Goal: Information Seeking & Learning: Understand process/instructions

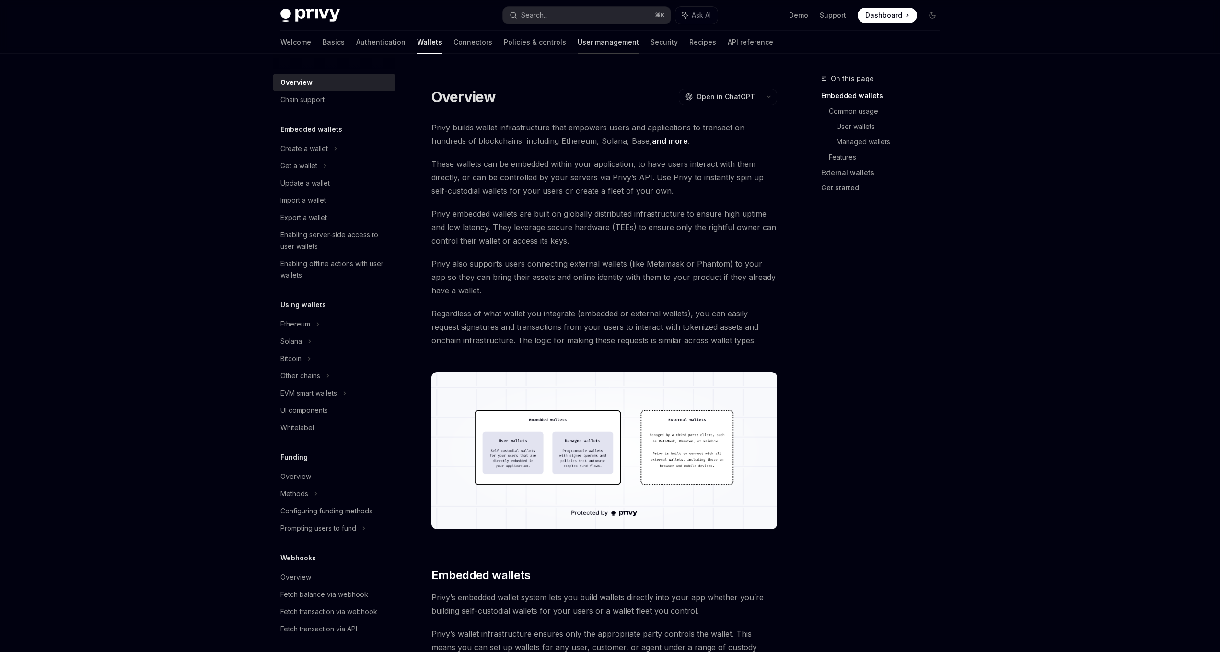
click at [578, 45] on link "User management" at bounding box center [608, 42] width 61 height 23
type textarea "*"
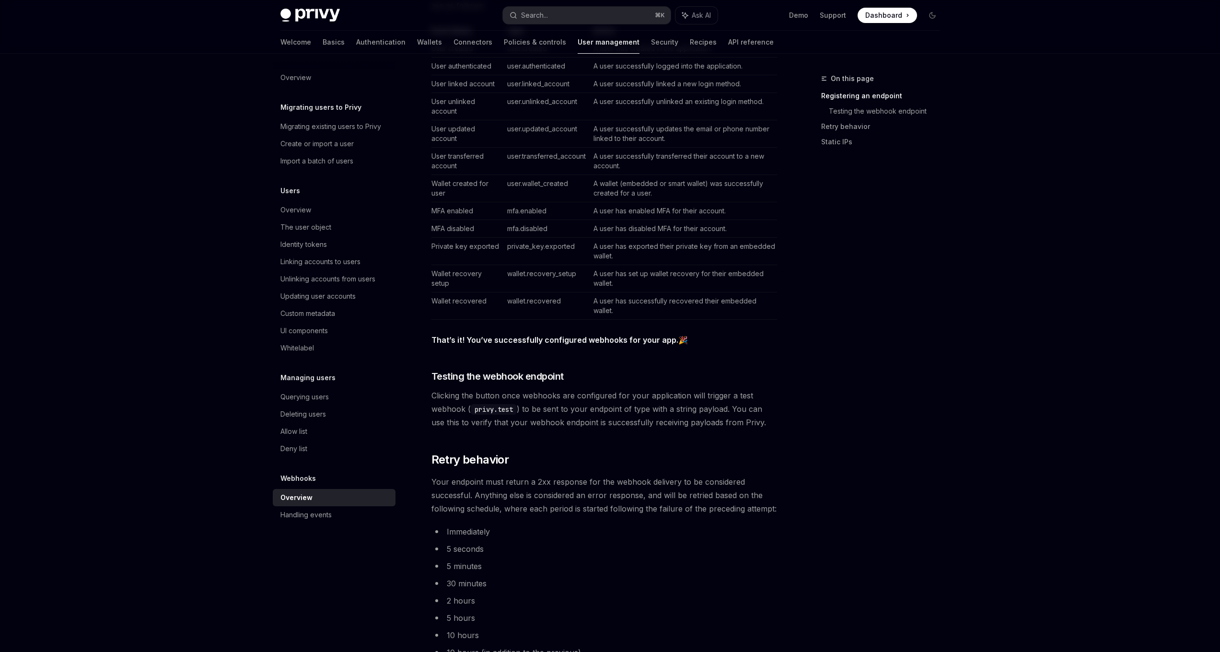
scroll to position [1014, 0]
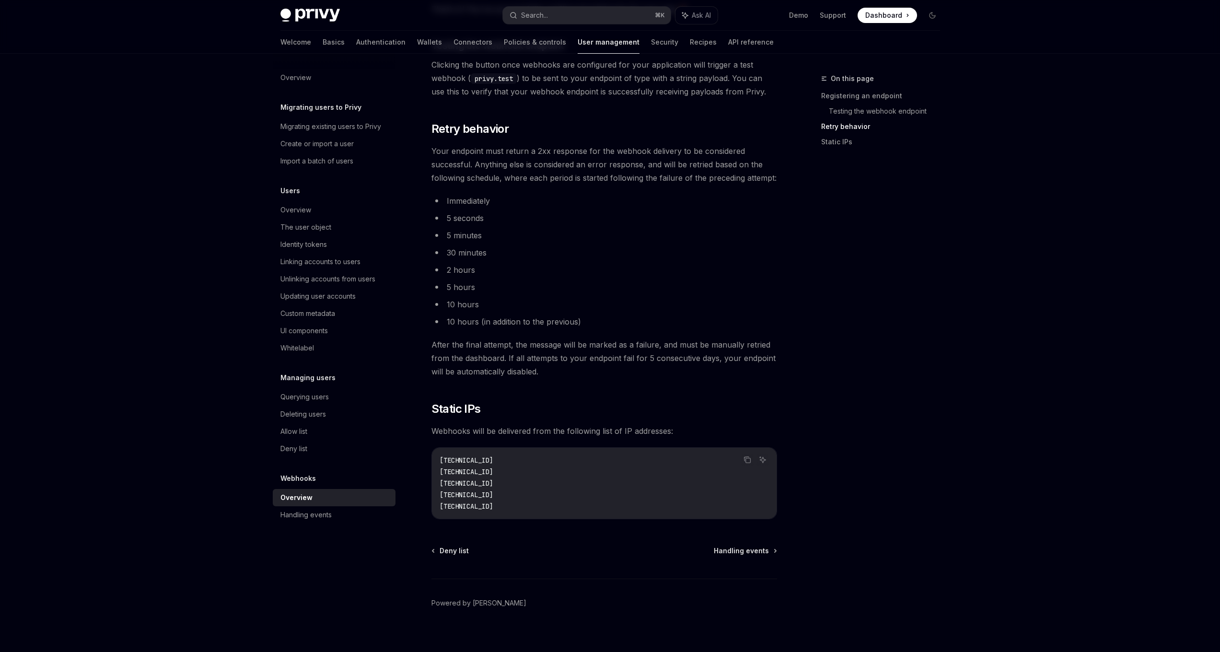
drag, startPoint x: 522, startPoint y: 489, endPoint x: 442, endPoint y: 451, distance: 89.4
click at [442, 454] on code "44.228.126.217 50.112.21.217 52.24.126.164 54.148.139.208 2600:1f24:64:8000::/52" at bounding box center [604, 483] width 329 height 58
click at [450, 455] on code "44.228.126.217 50.112.21.217 52.24.126.164 54.148.139.208 2600:1f24:64:8000::/52" at bounding box center [604, 483] width 329 height 58
drag, startPoint x: 440, startPoint y: 451, endPoint x: 555, endPoint y: 494, distance: 123.5
click at [555, 494] on code "44.228.126.217 50.112.21.217 52.24.126.164 54.148.139.208 2600:1f24:64:8000::/52" at bounding box center [604, 483] width 329 height 58
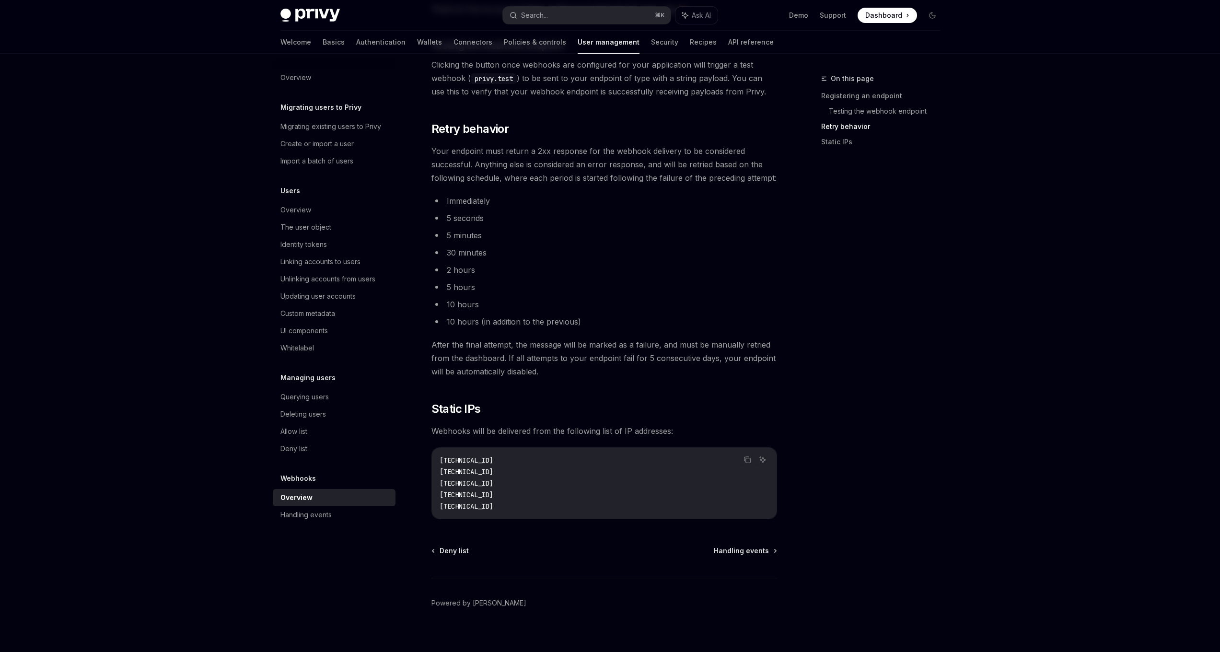
copy code "44.228.126.217 50.112.21.217 52.24.126.164 54.148.139.208 2600:1f24:64:8000::/52"
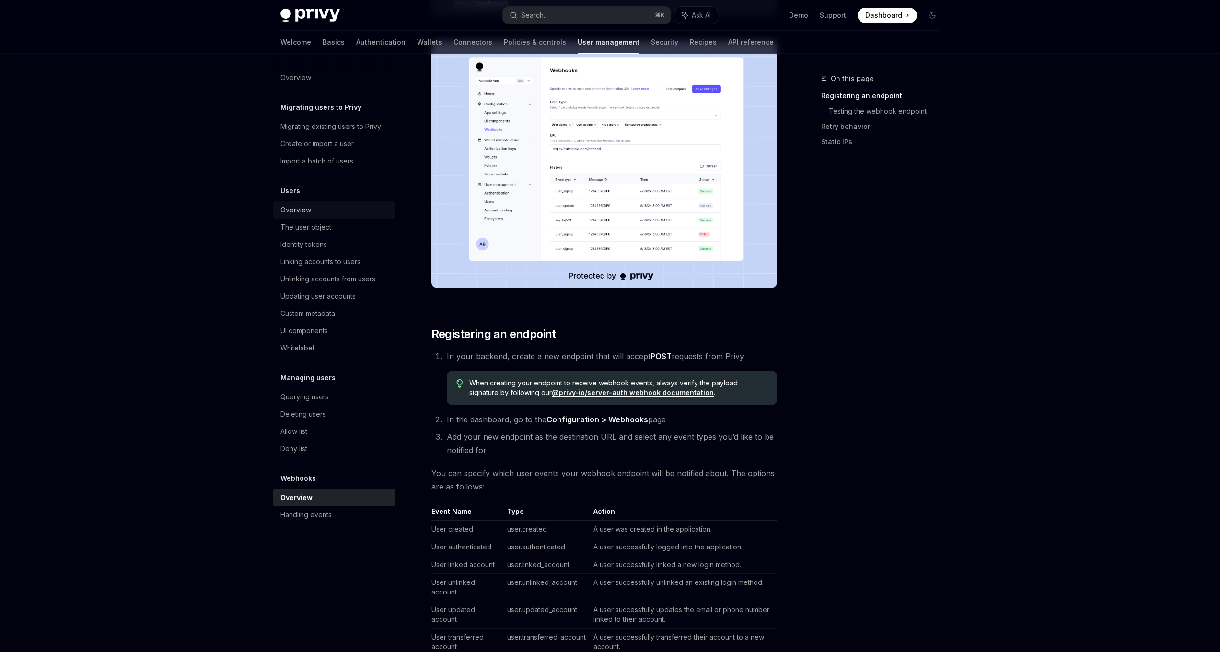
scroll to position [72, 0]
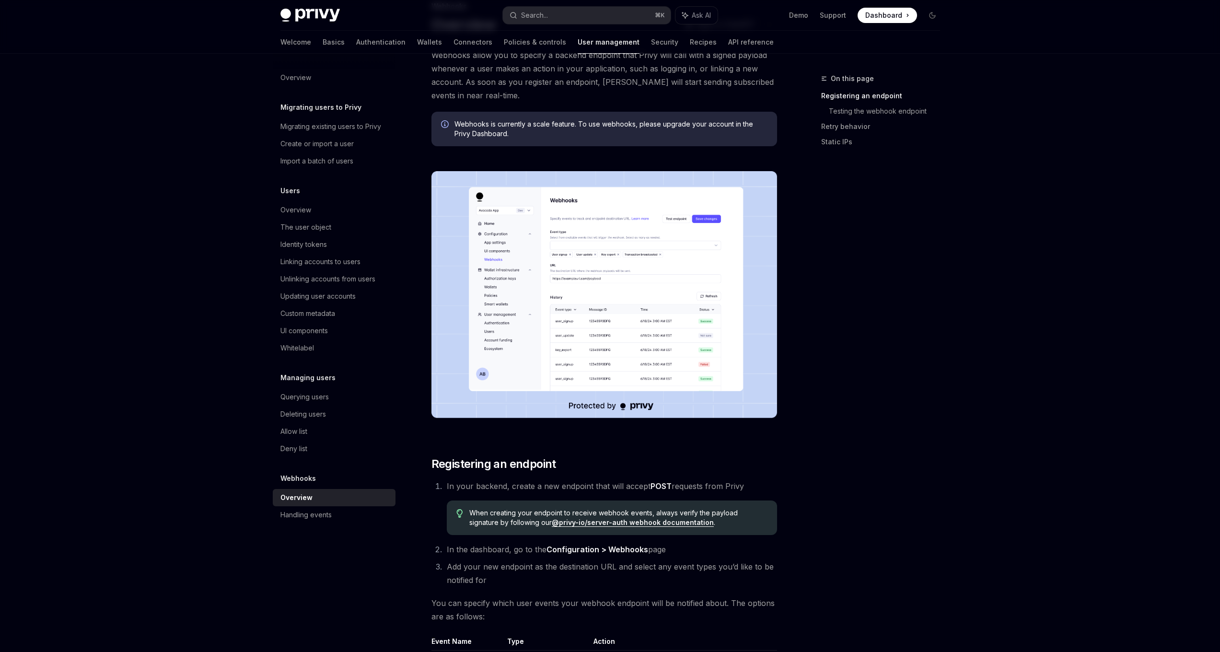
click at [702, 486] on span "In your backend, create a new endpoint that will accept POST requests from Privy" at bounding box center [595, 486] width 297 height 10
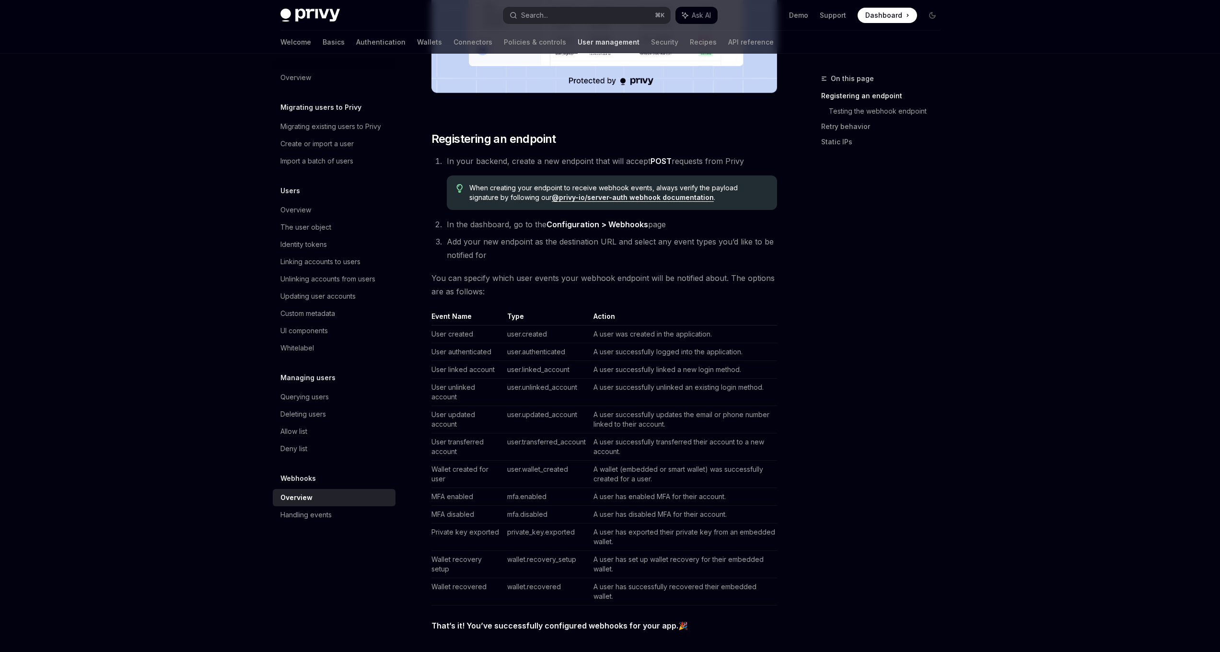
scroll to position [399, 0]
